Goal: Task Accomplishment & Management: Complete application form

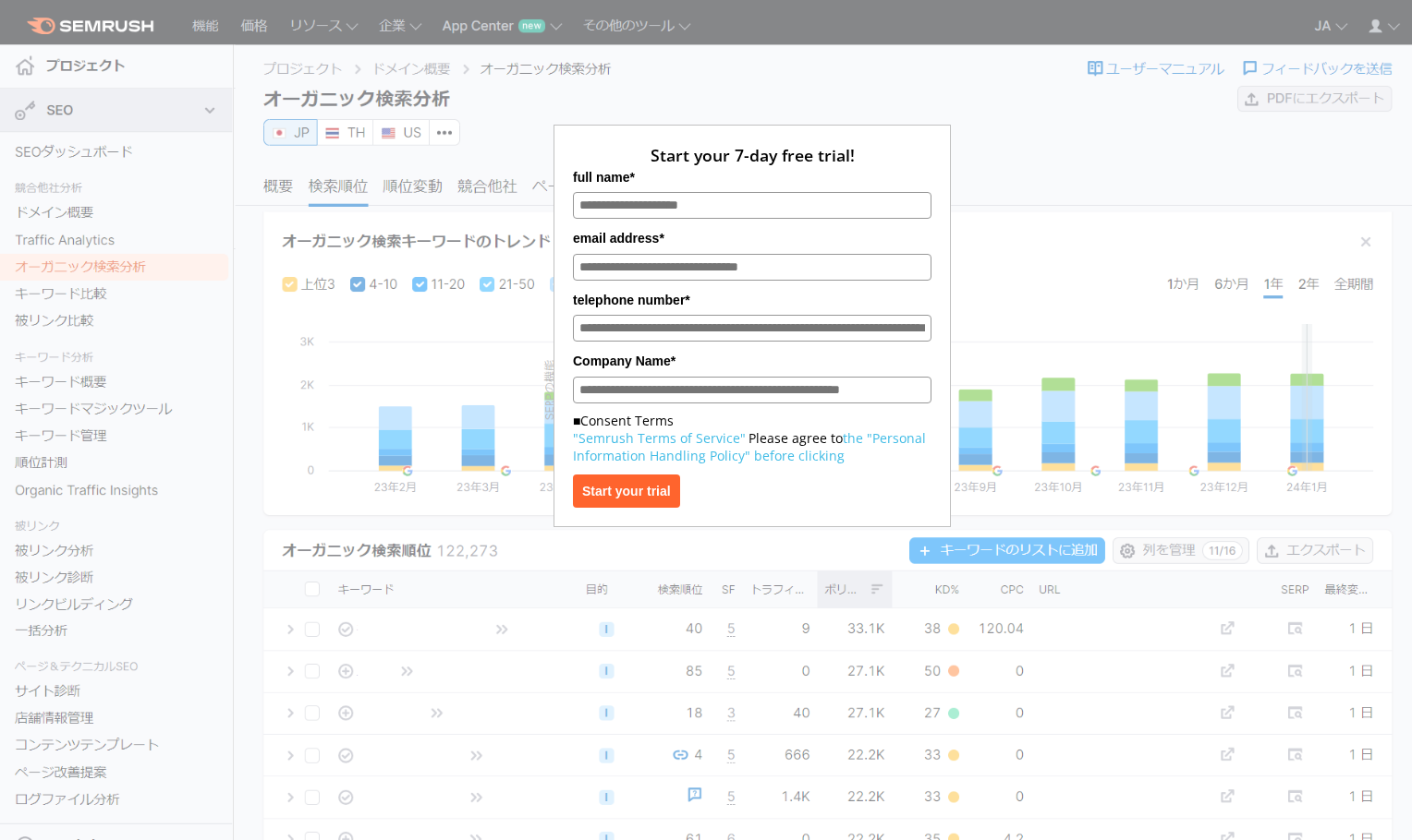
drag, startPoint x: 0, startPoint y: 0, endPoint x: 1017, endPoint y: 81, distance: 1020.2
click at [1022, 82] on div "Start your 7-day free trial! full name* email address* telephone number* Compan…" at bounding box center [751, 275] width 924 height 505
click at [671, 499] on font "Start your trial" at bounding box center [627, 491] width 89 height 14
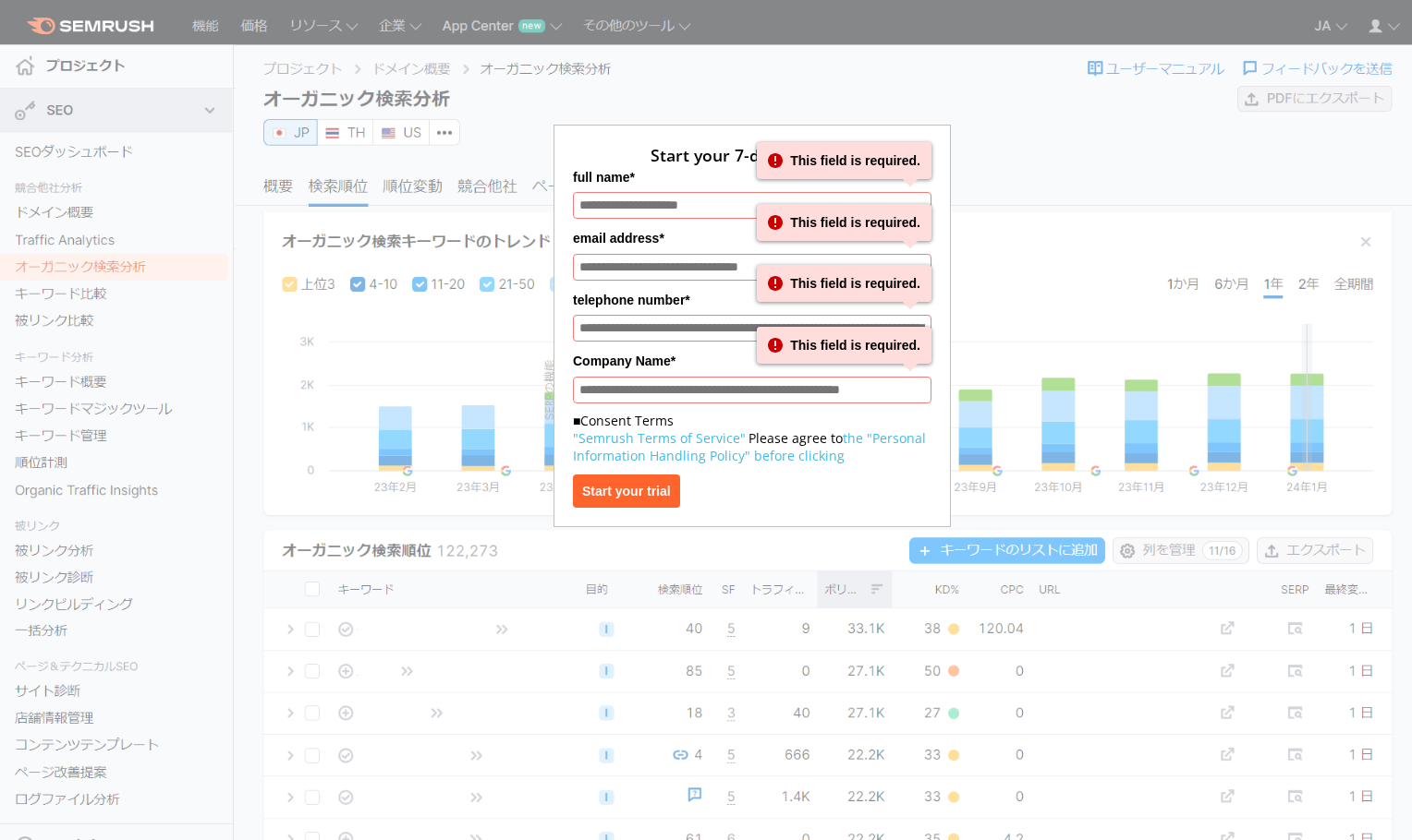
click at [1129, 217] on div "Start your 7-day free trial! full name* This field is required. This field is r…" at bounding box center [751, 275] width 924 height 505
click at [1074, 122] on div "Start your 7-day free trial! full name* This field is required. This field is r…" at bounding box center [751, 275] width 924 height 505
click at [1074, 123] on div "Start your 7-day free trial! full name* This field is required. This field is r…" at bounding box center [751, 275] width 924 height 505
drag, startPoint x: 1050, startPoint y: 121, endPoint x: 961, endPoint y: 127, distance: 89.2
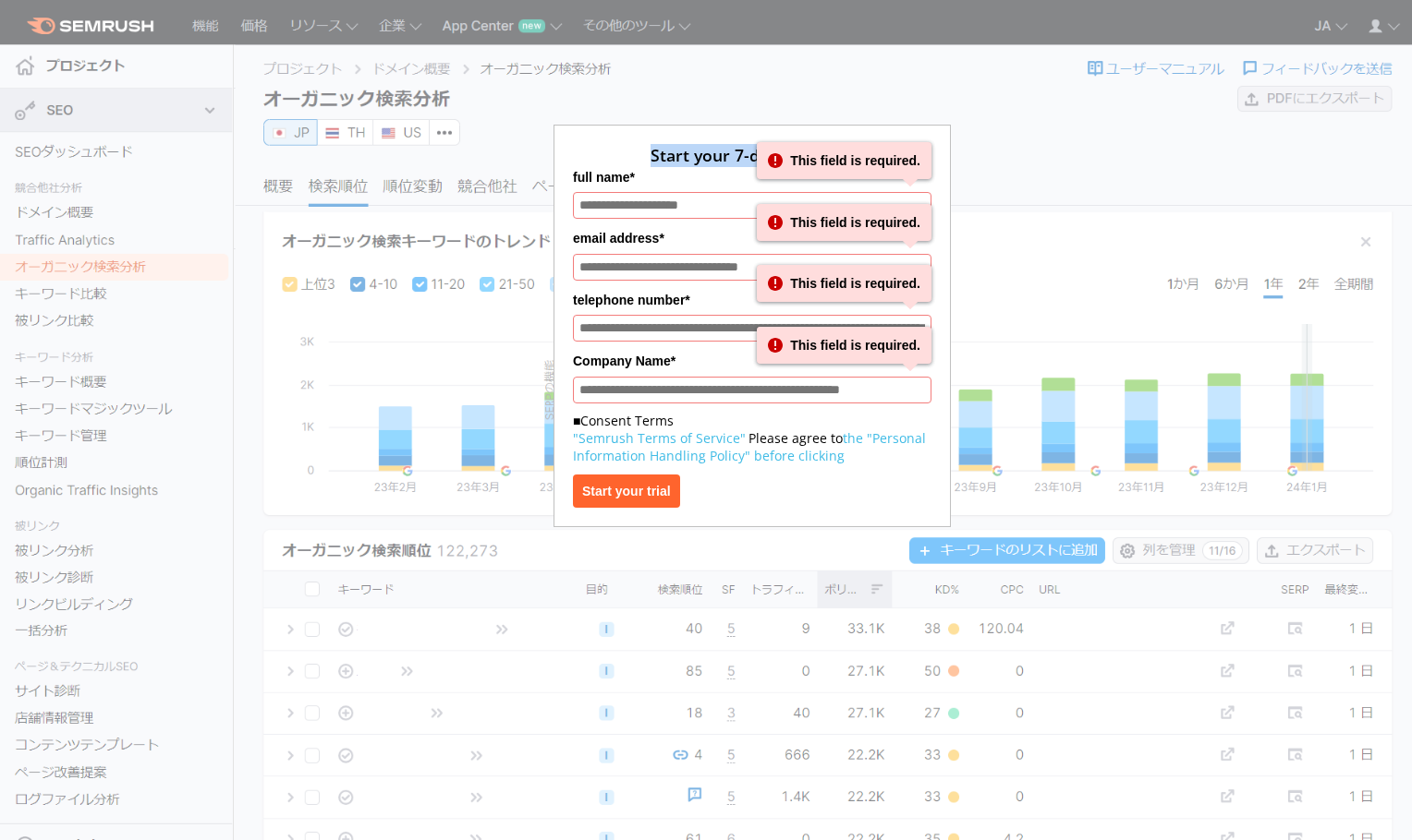
click at [961, 127] on div "Start your 7-day free trial! full name* This field is required. This field is r…" at bounding box center [751, 275] width 924 height 505
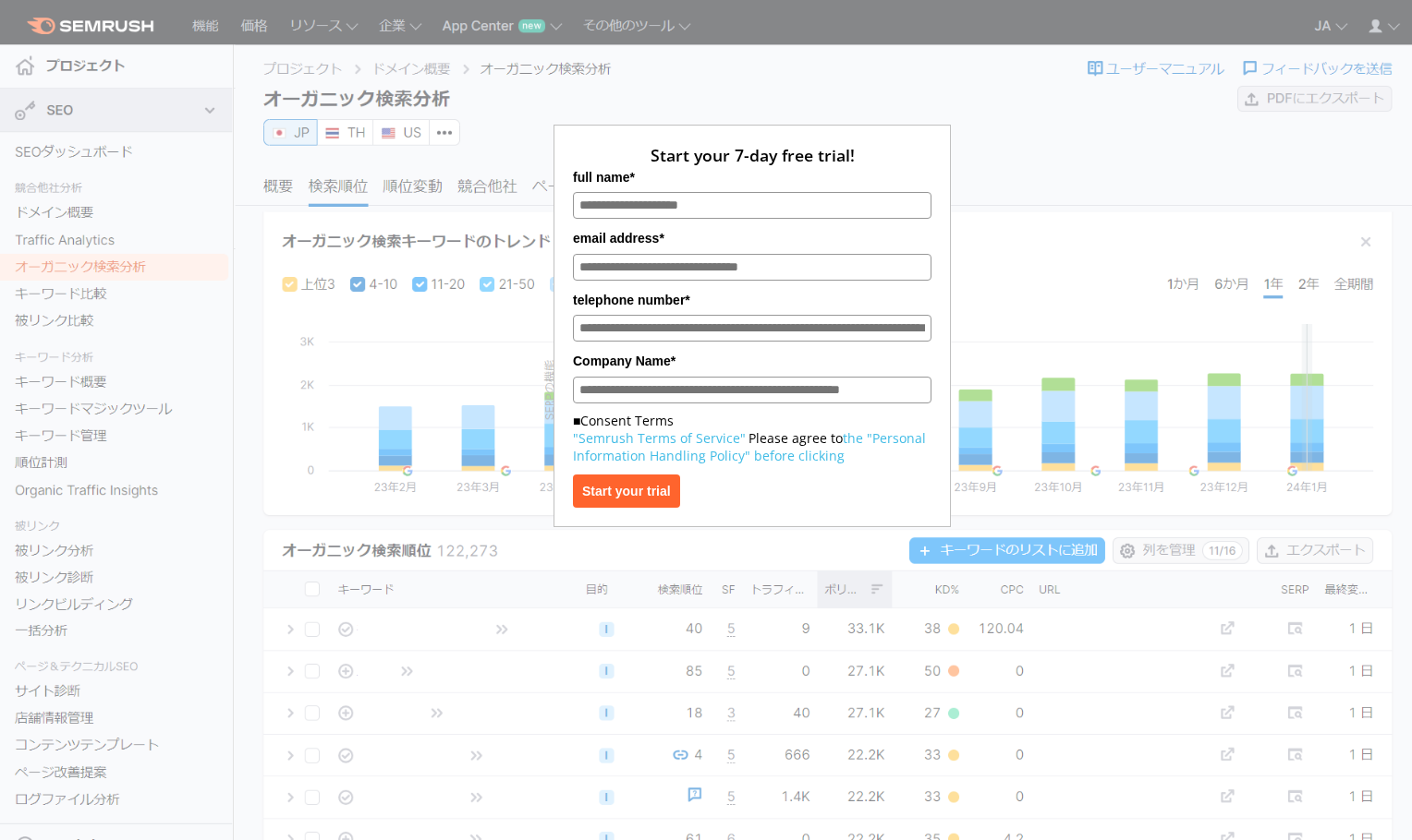
click at [753, 67] on div "Start your 7-day free trial! full name* email address* telephone number* Compan…" at bounding box center [751, 275] width 924 height 505
click at [671, 490] on font "Start your trial" at bounding box center [627, 491] width 89 height 14
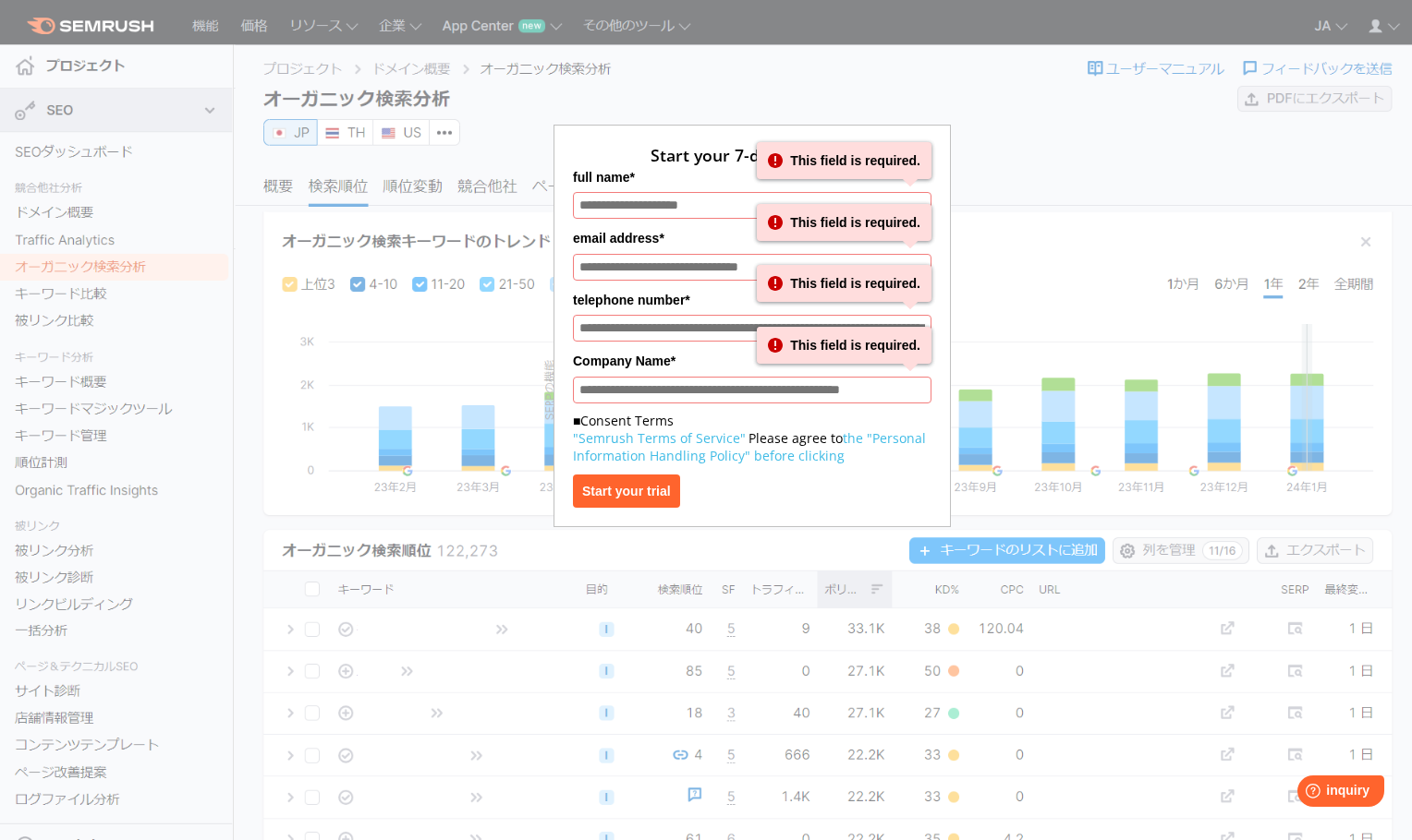
click at [972, 328] on div "Start your 7-day free trial! full name* This field is required. This field is r…" at bounding box center [751, 275] width 924 height 505
